Goal: Task Accomplishment & Management: Manage account settings

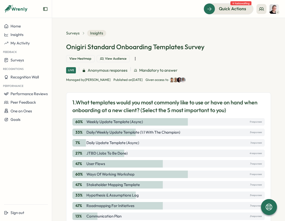
scroll to position [2, 0]
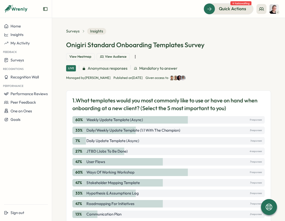
click at [136, 56] on icon "button" at bounding box center [135, 56] width 5 height 5
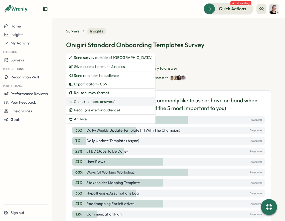
click at [101, 100] on span "Close (no more answers)" at bounding box center [95, 102] width 42 height 5
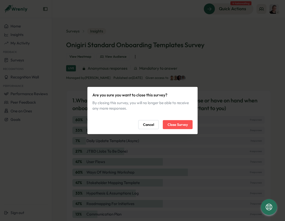
drag, startPoint x: 183, startPoint y: 124, endPoint x: 186, endPoint y: 125, distance: 2.8
click at [182, 125] on span "Close Survey" at bounding box center [177, 125] width 20 height 9
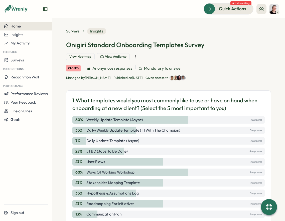
click at [17, 29] on button "Home" at bounding box center [26, 26] width 52 height 9
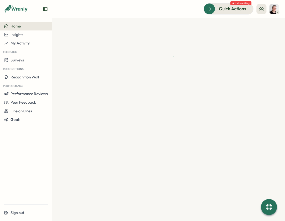
click at [17, 28] on span "Home" at bounding box center [16, 26] width 10 height 5
click at [246, 9] on div "Quick Actions" at bounding box center [225, 9] width 45 height 7
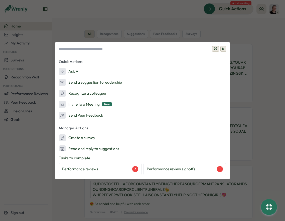
scroll to position [29, 0]
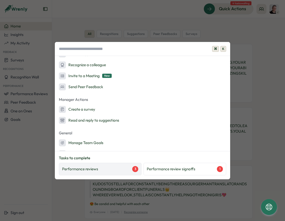
click at [113, 172] on div "Performance reviews 3" at bounding box center [100, 169] width 83 height 13
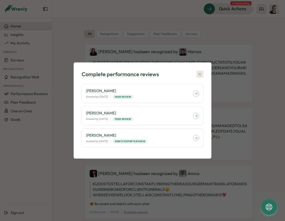
click at [201, 72] on icon "button" at bounding box center [199, 74] width 5 height 5
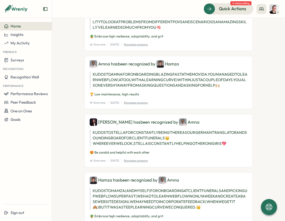
scroll to position [0, 0]
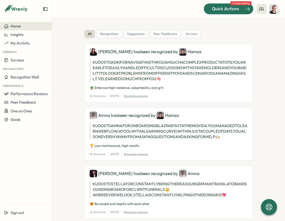
click at [231, 10] on span "Quick Actions" at bounding box center [225, 9] width 27 height 7
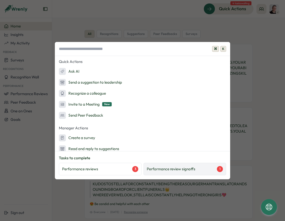
click at [170, 169] on p "Performance review signoffs" at bounding box center [171, 170] width 49 height 6
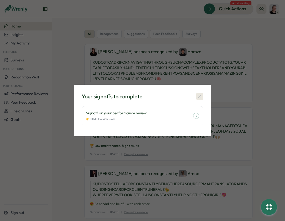
click at [199, 94] on button "button" at bounding box center [199, 96] width 7 height 7
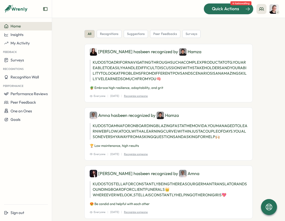
click at [234, 8] on span "Quick Actions" at bounding box center [225, 9] width 27 height 7
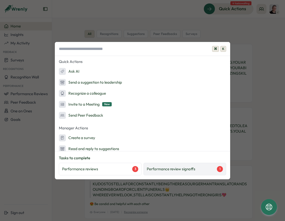
click at [173, 169] on p "Performance review signoffs" at bounding box center [171, 170] width 49 height 6
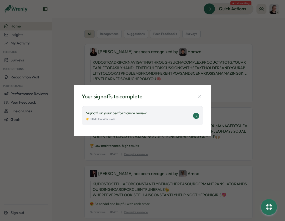
click at [135, 117] on div "Signoff on your performance review ☀️ [DATE] Review Cycle" at bounding box center [139, 116] width 107 height 11
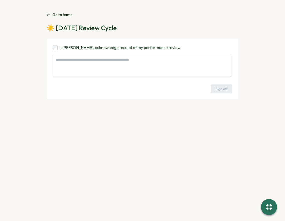
click at [55, 14] on p "Go to home" at bounding box center [62, 15] width 20 height 6
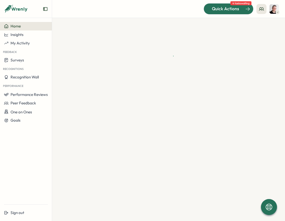
click at [238, 7] on span "Quick Actions" at bounding box center [225, 9] width 27 height 7
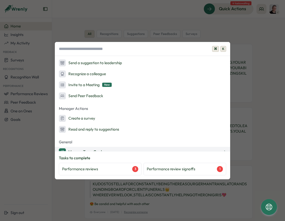
scroll to position [49, 0]
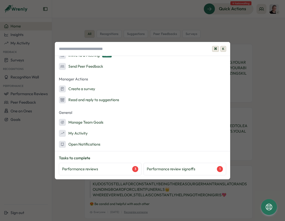
click at [245, 38] on div "⌘ K Quick Actions Ask AI Send a suggestion to leadership Recognize a colleague …" at bounding box center [142, 110] width 285 height 221
